Goal: Information Seeking & Learning: Learn about a topic

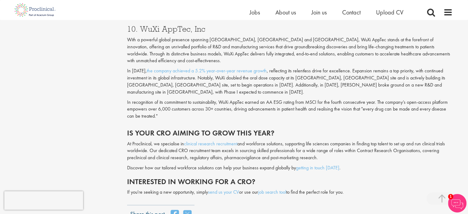
scroll to position [1447, 0]
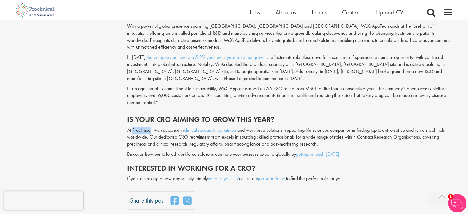
drag, startPoint x: 133, startPoint y: 123, endPoint x: 152, endPoint y: 120, distance: 19.9
click at [152, 127] on p "At Proclinical, we specialise in clinical research recruitment and workforce so…" at bounding box center [290, 137] width 326 height 21
copy p "Proclinical"
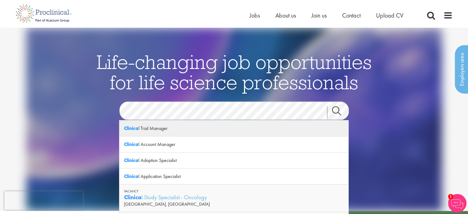
click at [153, 128] on div "Clinica l Trial Manager" at bounding box center [233, 128] width 229 height 16
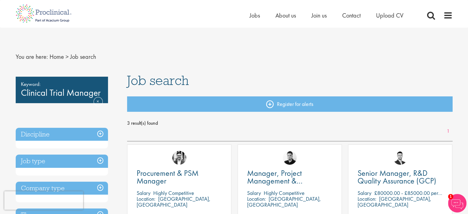
click at [102, 131] on h3 "Discipline" at bounding box center [62, 134] width 92 height 13
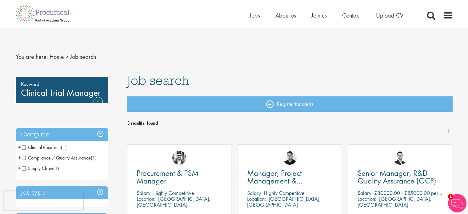
click at [25, 147] on span "Clinical Research" at bounding box center [41, 147] width 39 height 6
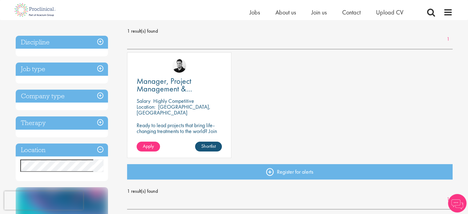
scroll to position [92, 0]
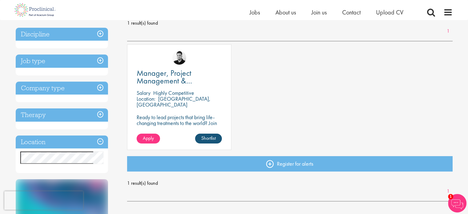
click at [101, 87] on h3 "Company type" at bounding box center [62, 88] width 92 height 13
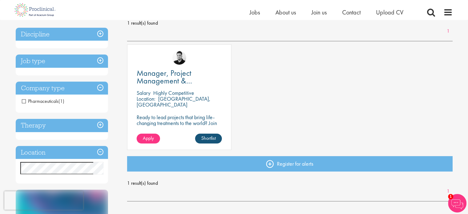
click at [25, 99] on span "Pharmaceuticals" at bounding box center [40, 101] width 37 height 6
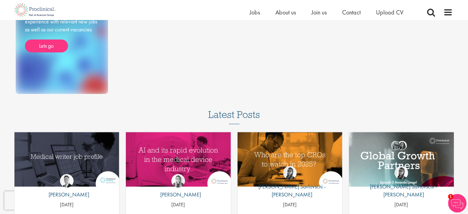
scroll to position [400, 0]
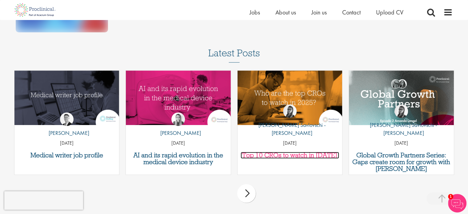
click at [273, 155] on h3 "Top 10 CROs to watch in [DATE]" at bounding box center [290, 155] width 99 height 7
